Goal: Use online tool/utility: Utilize a website feature to perform a specific function

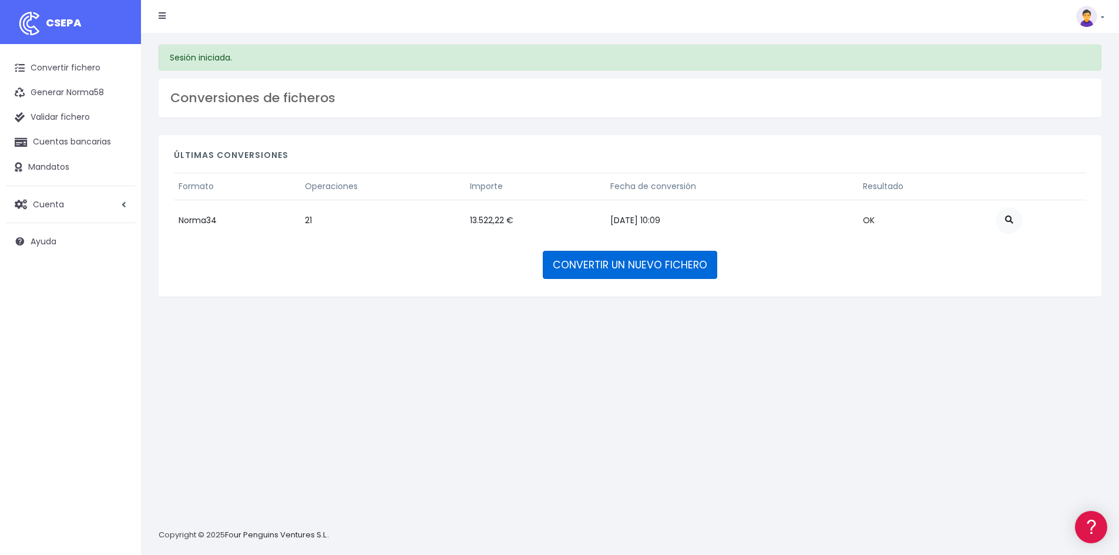
click at [609, 263] on link "CONVERTIR UN NUEVO FICHERO" at bounding box center [630, 265] width 174 height 28
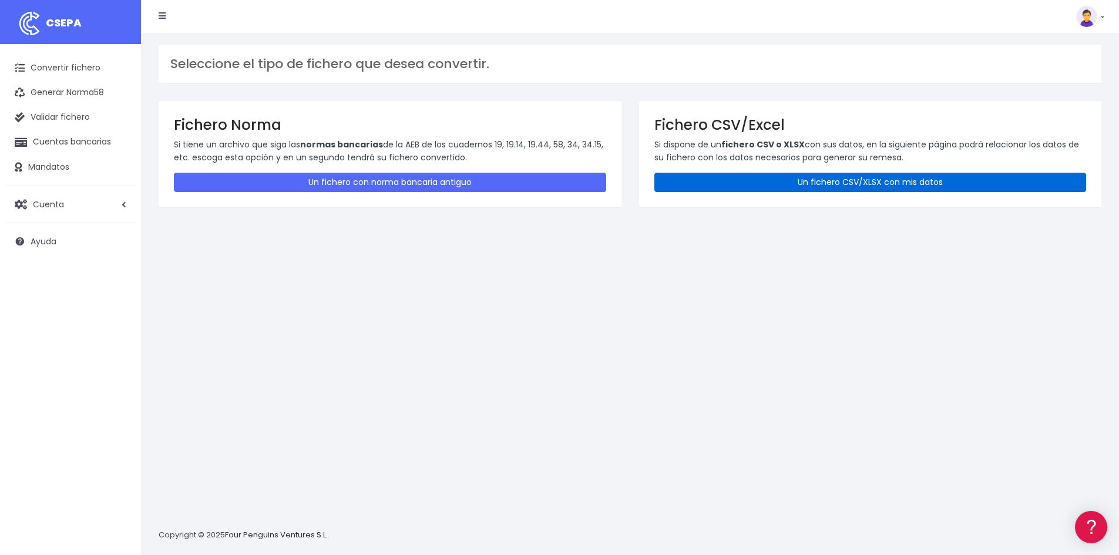
click at [809, 182] on link "Un fichero CSV/XLSX con mis datos" at bounding box center [870, 182] width 432 height 19
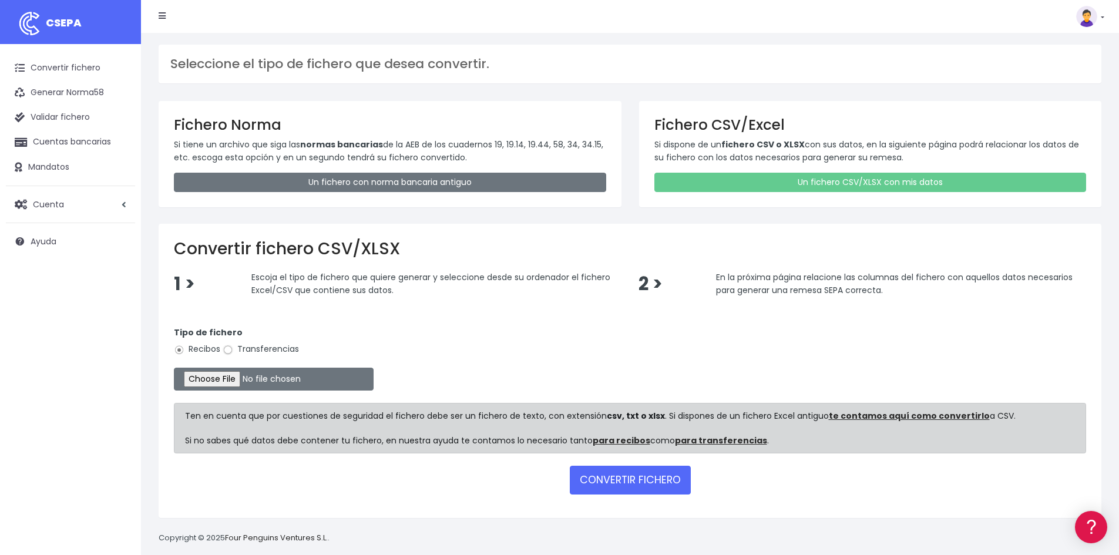
click at [224, 348] on input "Transferencias" at bounding box center [228, 350] width 11 height 11
radio input "true"
click at [241, 377] on input "file" at bounding box center [274, 379] width 200 height 23
type input "C:\fakepath\Copia de Resumen Nomina Septiembre TCA.csv"
click at [640, 484] on button "CONVERTIR FICHERO" at bounding box center [630, 480] width 121 height 28
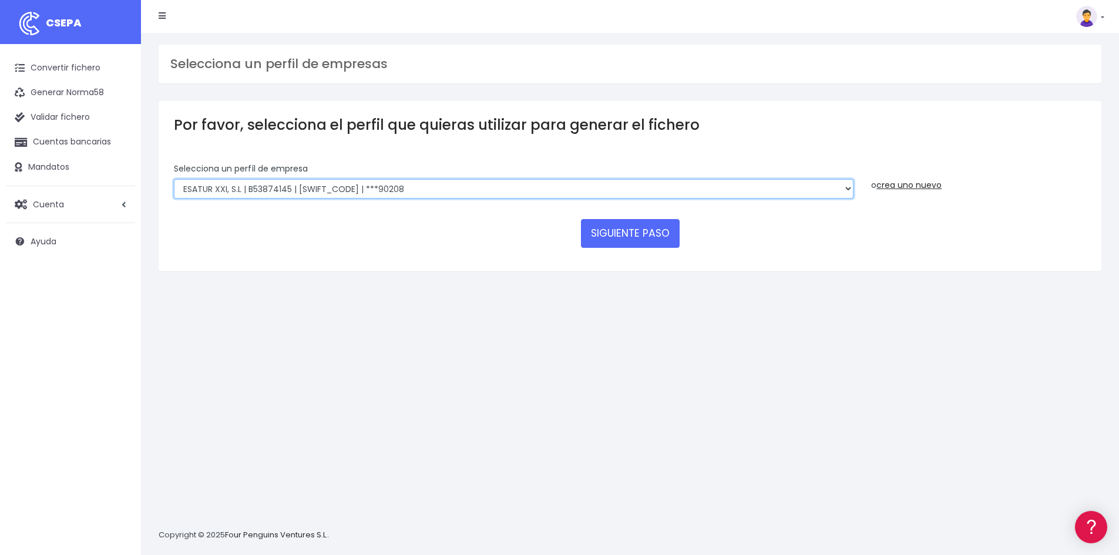
click at [385, 189] on select "INSTITUTO MEDITERRANEO DE ESTUDIOS DE PR | ES91001B53342739 | [SWIFT_CODE] | **…" at bounding box center [514, 189] width 680 height 20
select select "1472"
click at [174, 179] on select "INSTITUTO MEDITERRANEO DE ESTUDIOS DE PR | ES91001B53342739 | BSCHESMMXXX | ***…" at bounding box center [514, 189] width 680 height 20
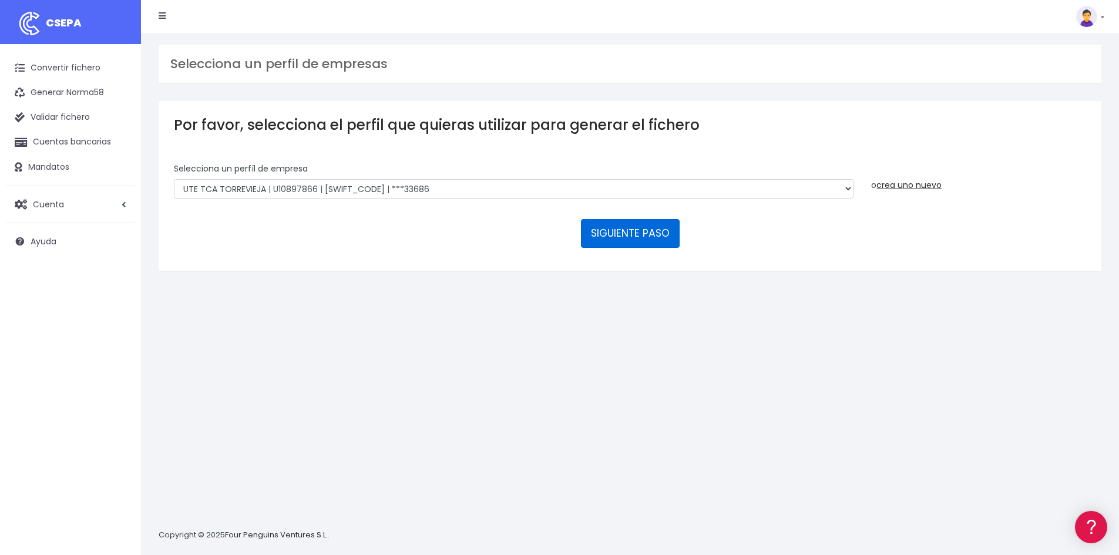
click at [616, 243] on button "SIGUIENTE PASO" at bounding box center [630, 233] width 99 height 28
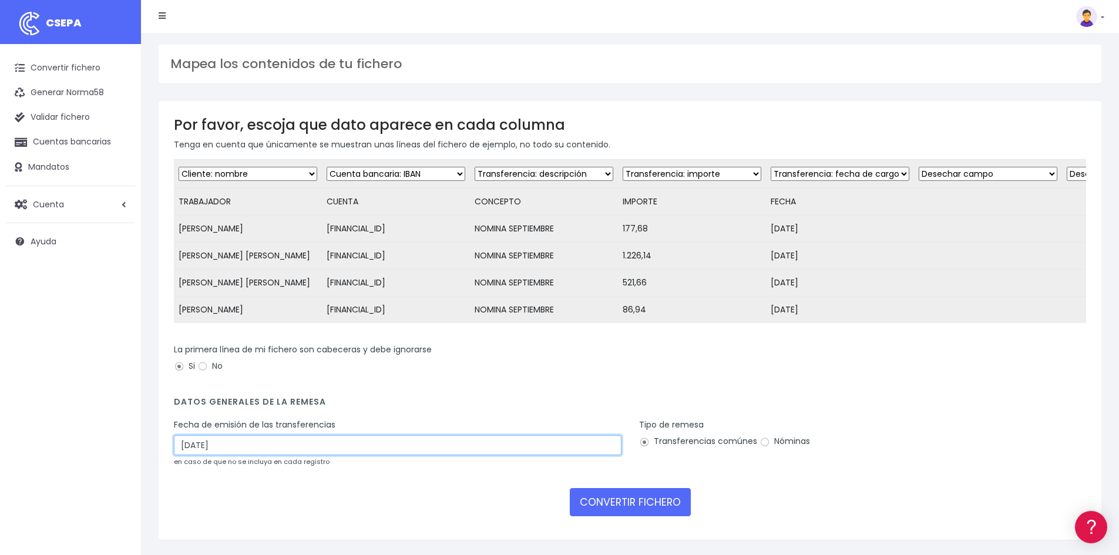
click at [236, 455] on input "28/09/2025" at bounding box center [398, 445] width 448 height 20
drag, startPoint x: 236, startPoint y: 465, endPoint x: 78, endPoint y: 455, distance: 158.9
click at [83, 458] on div "CSEPA Convertir fichero Generar Norma58 Validar fichero Cuentas bancarias Manda…" at bounding box center [559, 290] width 1119 height 580
type input "26/09/2025"
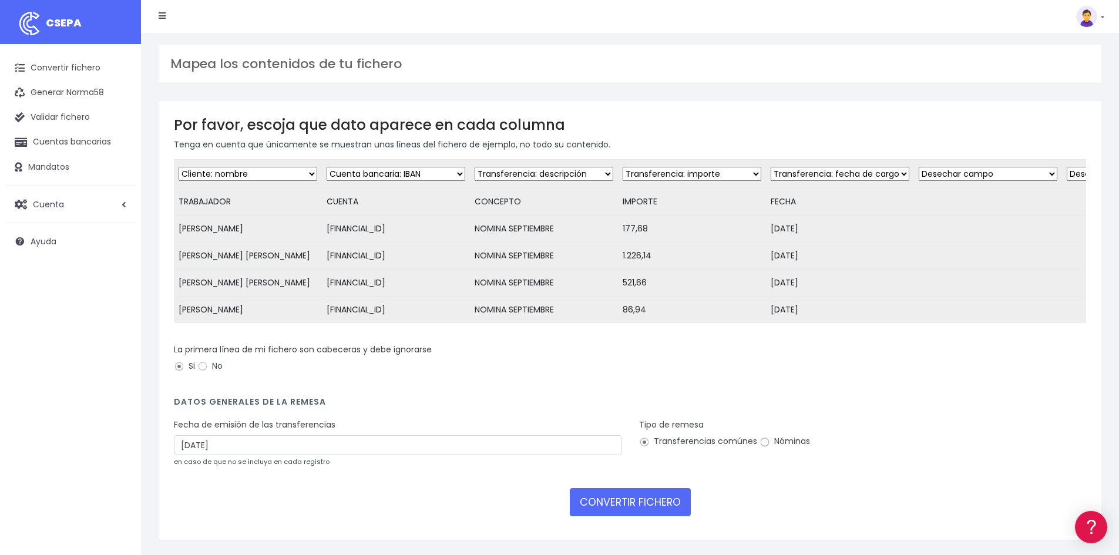
click at [760, 448] on input "Nóminas" at bounding box center [765, 442] width 11 height 11
radio input "true"
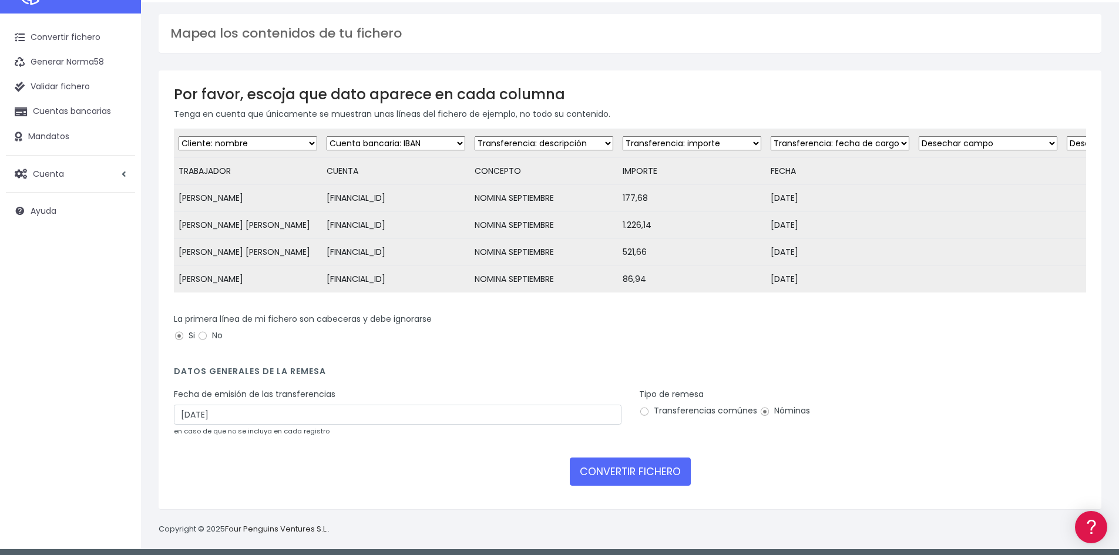
scroll to position [57, 0]
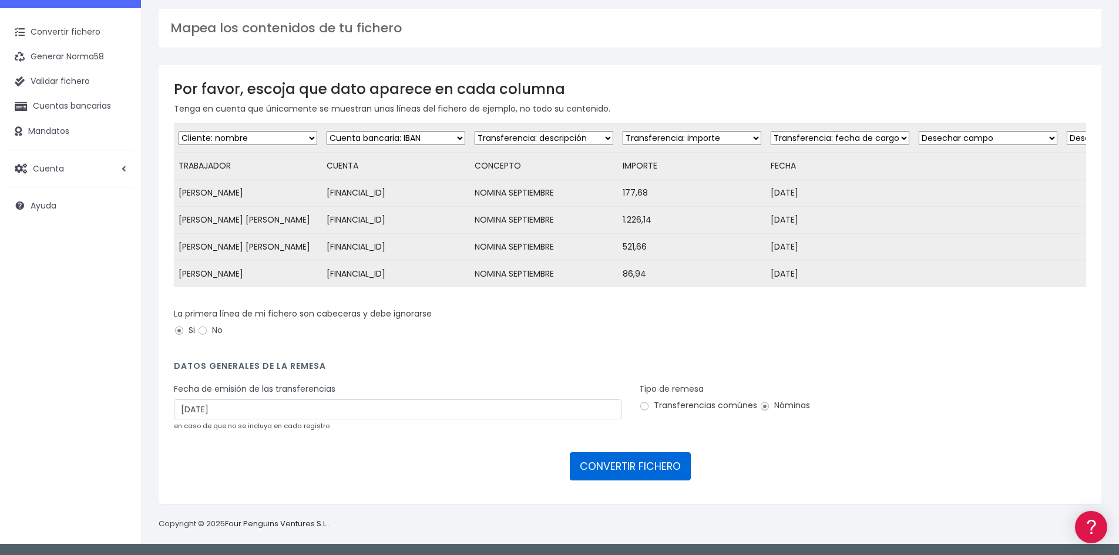
click at [607, 460] on button "CONVERTIR FICHERO" at bounding box center [630, 466] width 121 height 28
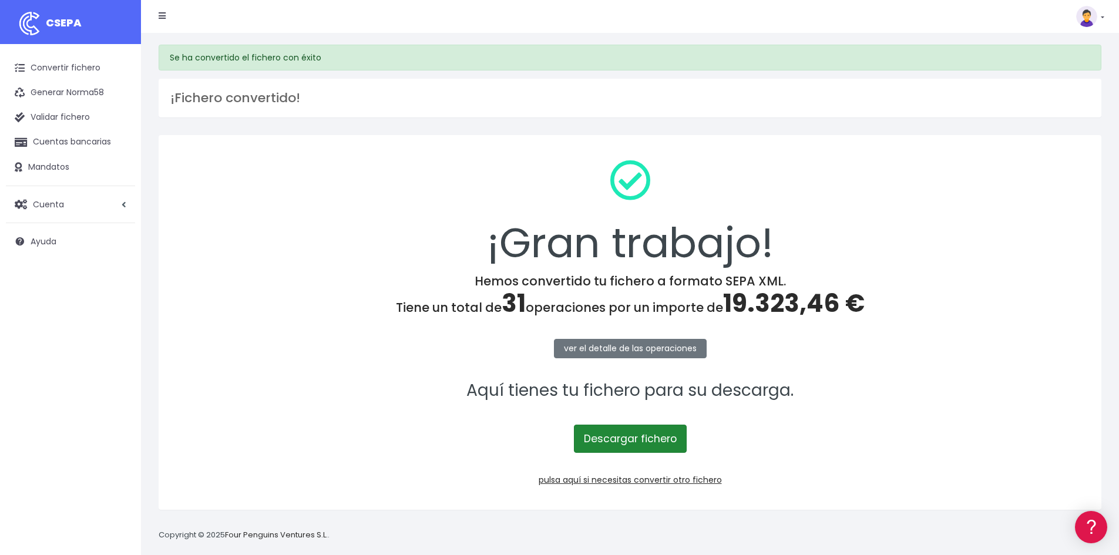
click at [652, 438] on link "Descargar fichero" at bounding box center [630, 439] width 113 height 28
click at [634, 438] on link "Descargar fichero" at bounding box center [630, 439] width 113 height 28
click at [57, 58] on link "Convertir fichero" at bounding box center [70, 68] width 129 height 25
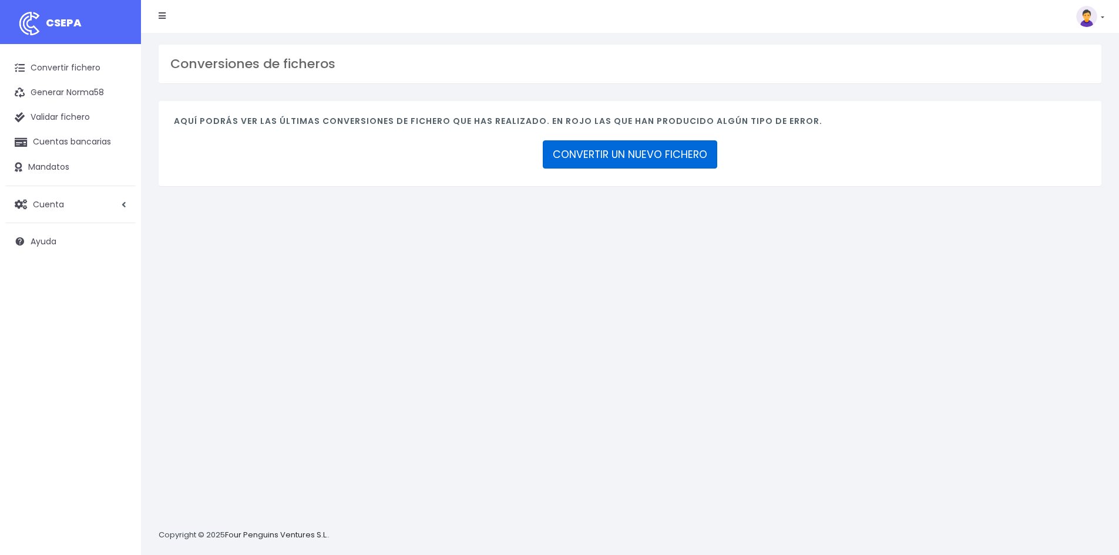
click at [640, 153] on link "CONVERTIR UN NUEVO FICHERO" at bounding box center [630, 154] width 174 height 28
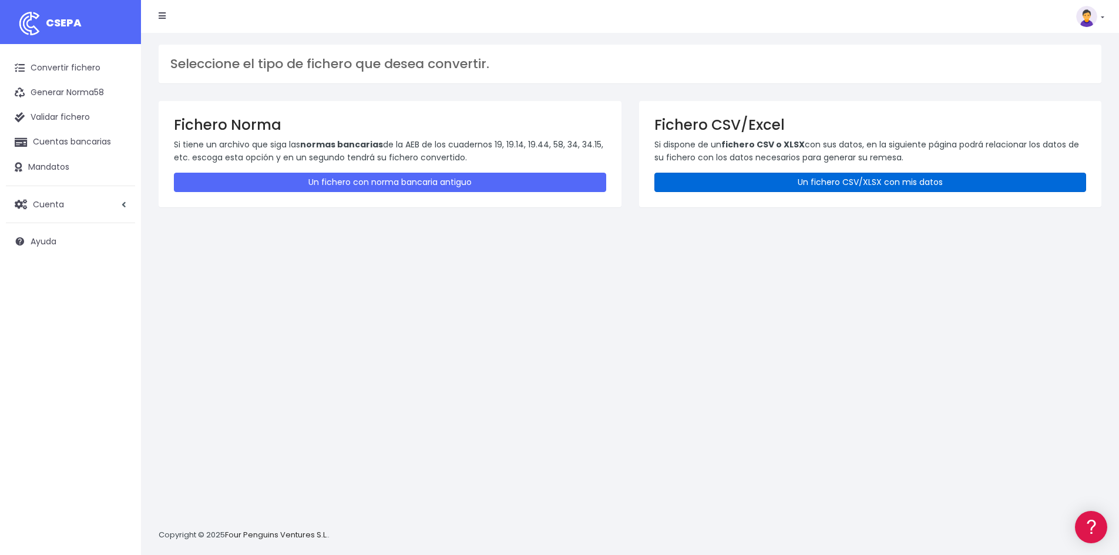
click at [716, 175] on link "Un fichero CSV/XLSX con mis datos" at bounding box center [870, 182] width 432 height 19
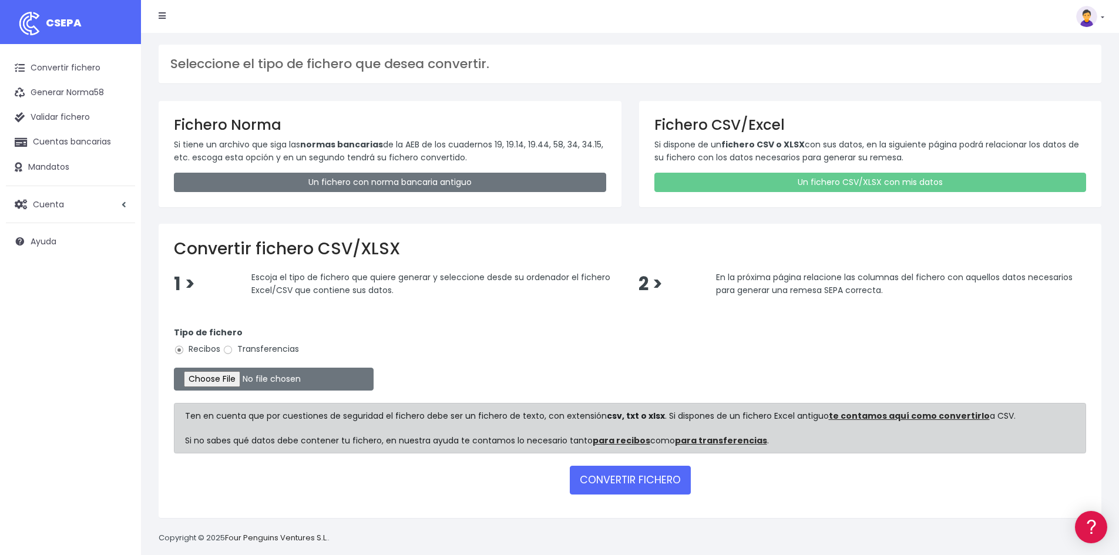
click at [254, 350] on label "Transferencias" at bounding box center [261, 349] width 76 height 12
click at [233, 350] on input "Transferencias" at bounding box center [228, 350] width 11 height 11
radio input "true"
click at [249, 378] on input "file" at bounding box center [274, 379] width 200 height 23
type input "C:\fakepath\Copia de REMESA NOMINAS ESALLE XXI 092025.csv"
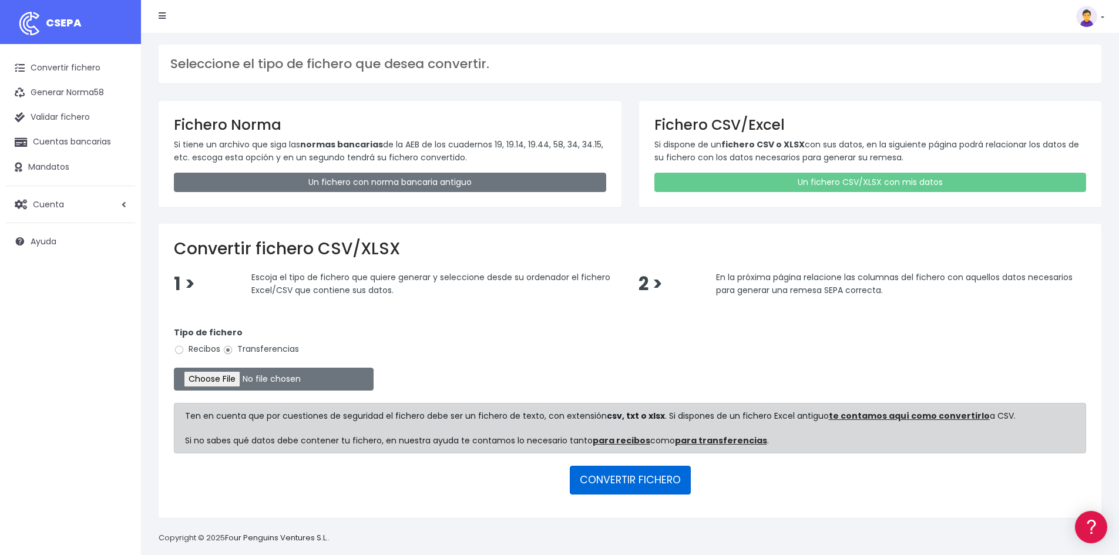
click at [630, 471] on button "CONVERTIR FICHERO" at bounding box center [630, 480] width 121 height 28
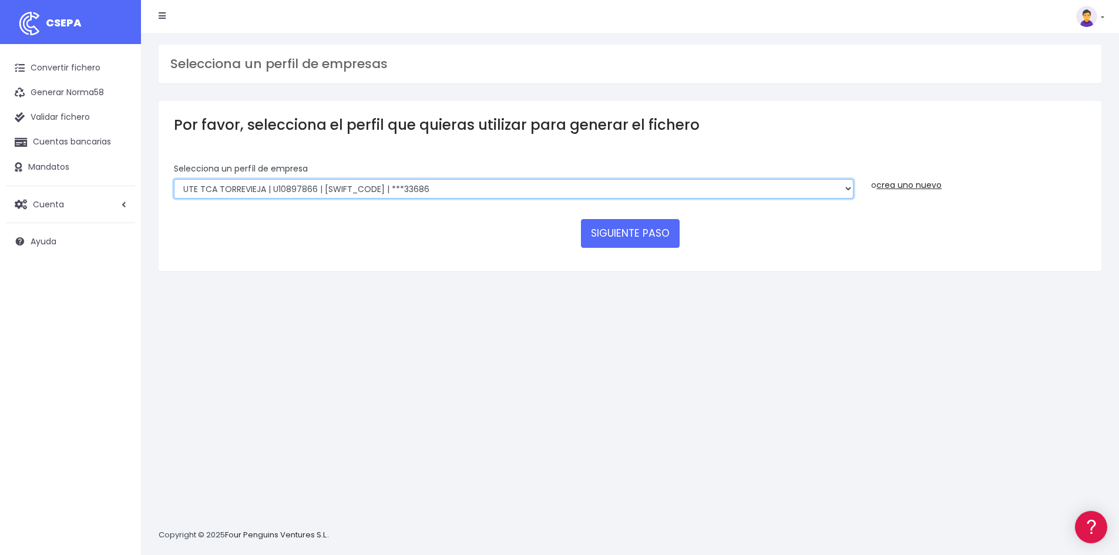
click at [387, 184] on select "INSTITUTO MEDITERRANEO DE ESTUDIOS DE PR | ES91001B53342739 | BSCHESMMXXX | ***…" at bounding box center [514, 189] width 680 height 20
select select "2896"
click at [174, 179] on select "INSTITUTO MEDITERRANEO DE ESTUDIOS DE PR | ES91001B53342739 | BSCHESMMXXX | ***…" at bounding box center [514, 189] width 680 height 20
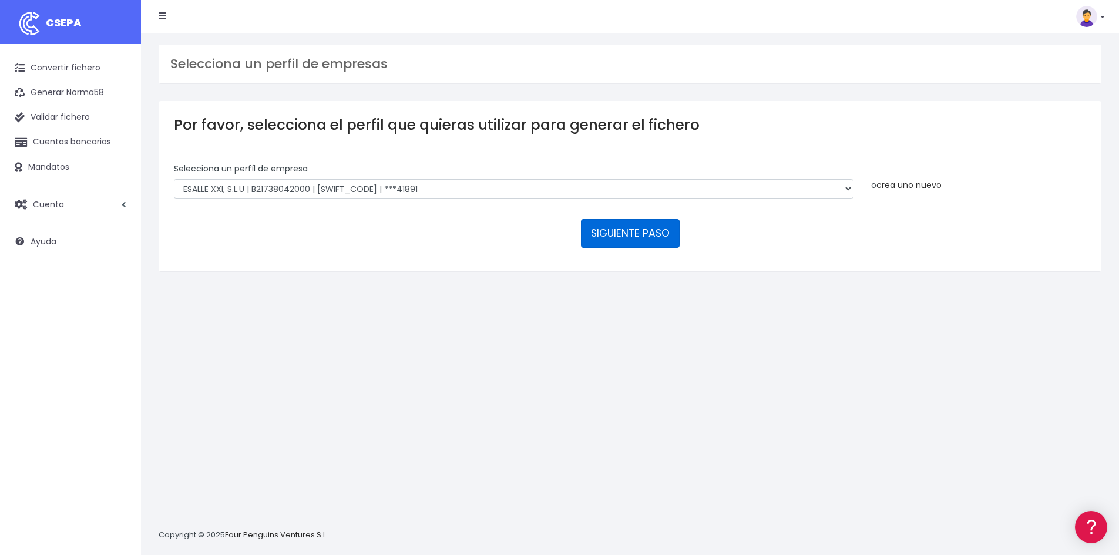
click at [627, 235] on button "SIGUIENTE PASO" at bounding box center [630, 233] width 99 height 28
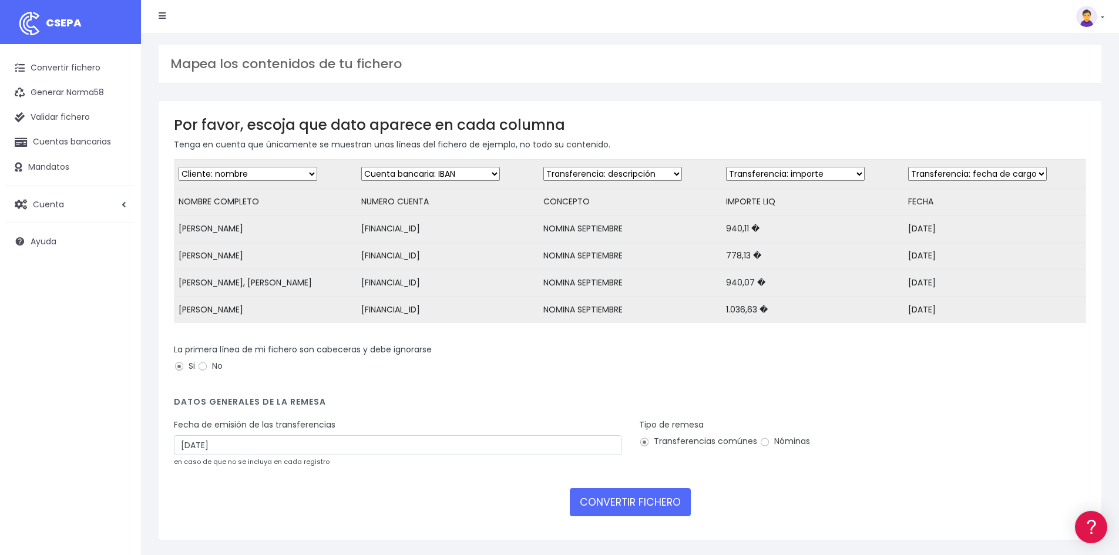
scroll to position [45, 0]
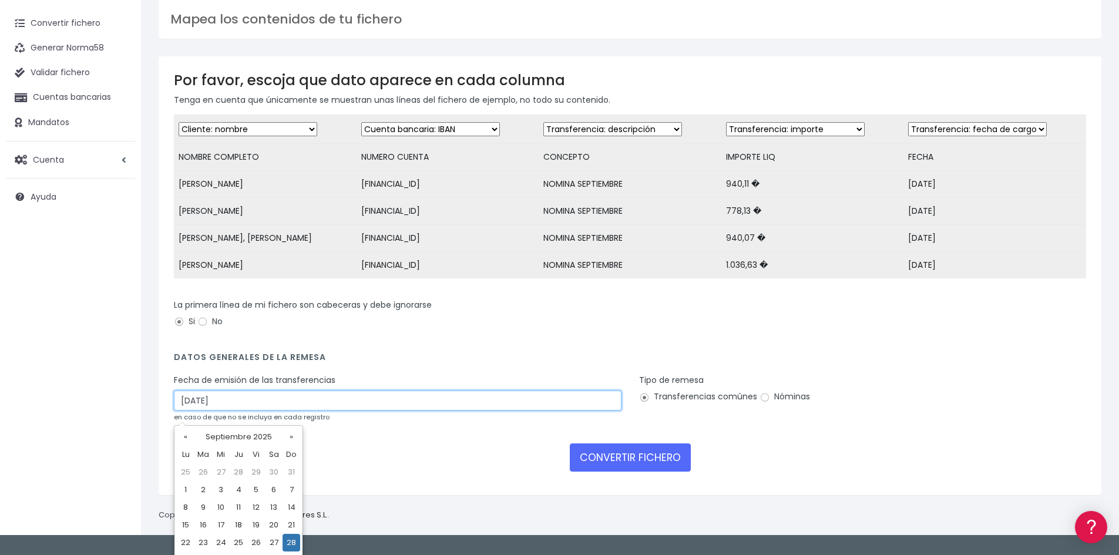
drag, startPoint x: 244, startPoint y: 412, endPoint x: 123, endPoint y: 410, distance: 121.0
click at [123, 410] on div "CSEPA Convertir fichero Generar Norma58 Validar fichero Cuentas bancarias Manda…" at bounding box center [559, 245] width 1119 height 580
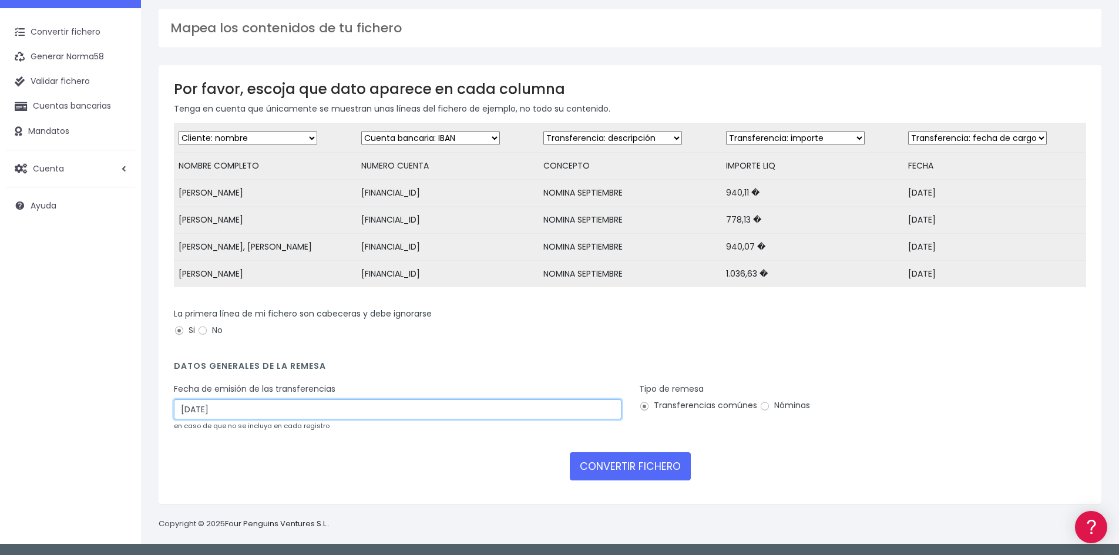
type input "26/09/2025"
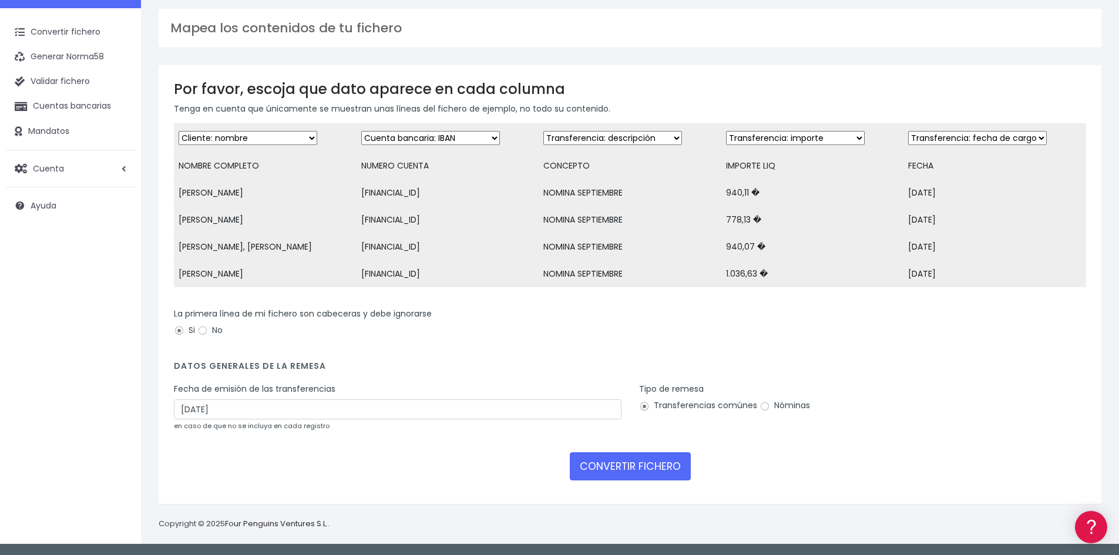
click at [774, 404] on label "Nóminas" at bounding box center [785, 405] width 51 height 12
click at [770, 404] on input "Nóminas" at bounding box center [765, 406] width 11 height 11
radio input "true"
click at [633, 468] on button "CONVERTIR FICHERO" at bounding box center [630, 466] width 121 height 28
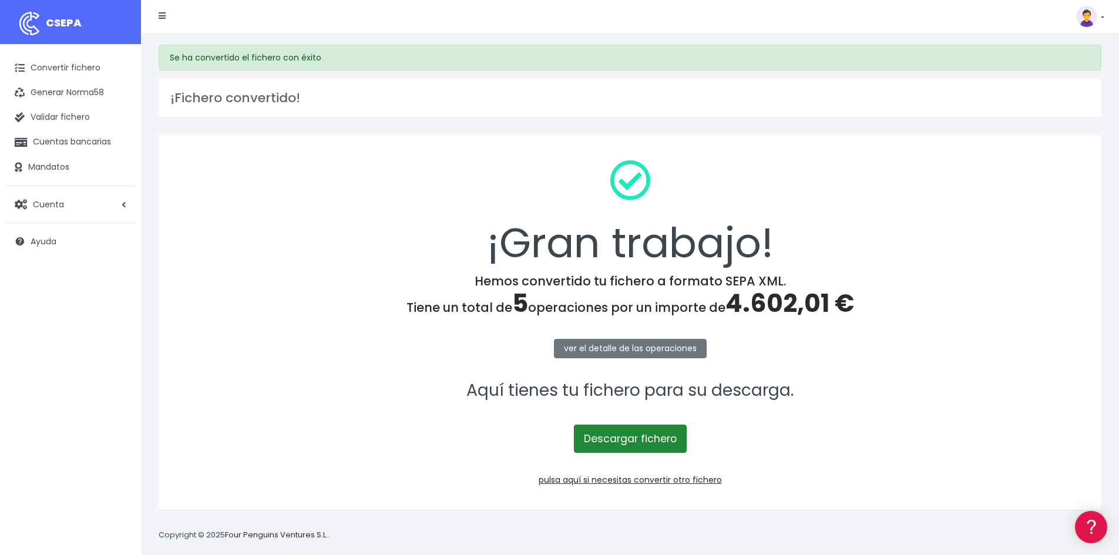
click at [629, 433] on link "Descargar fichero" at bounding box center [630, 439] width 113 height 28
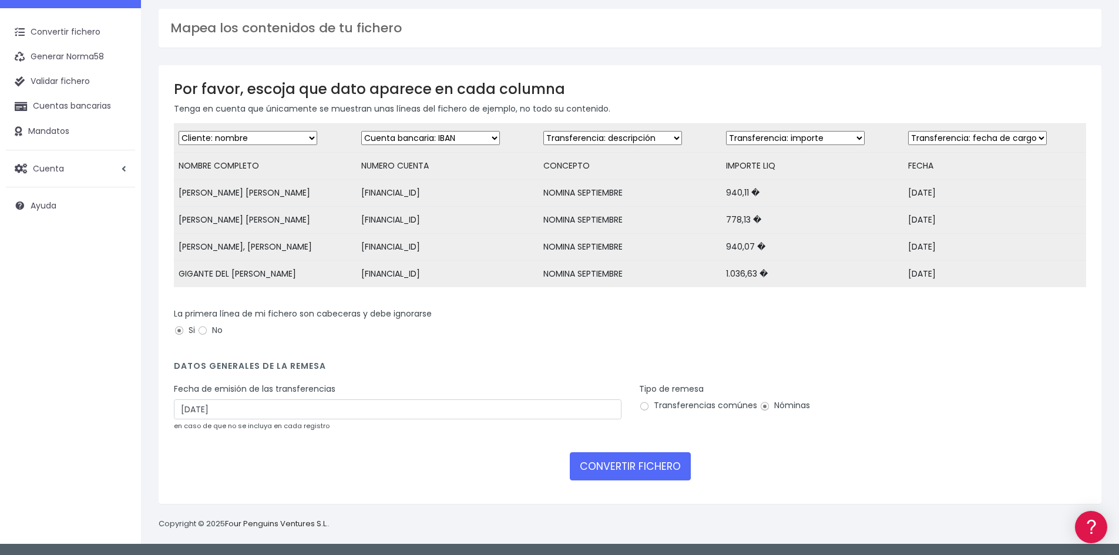
click at [842, 261] on td "1.036,63 �" at bounding box center [812, 274] width 183 height 27
